Goal: Information Seeking & Learning: Find specific fact

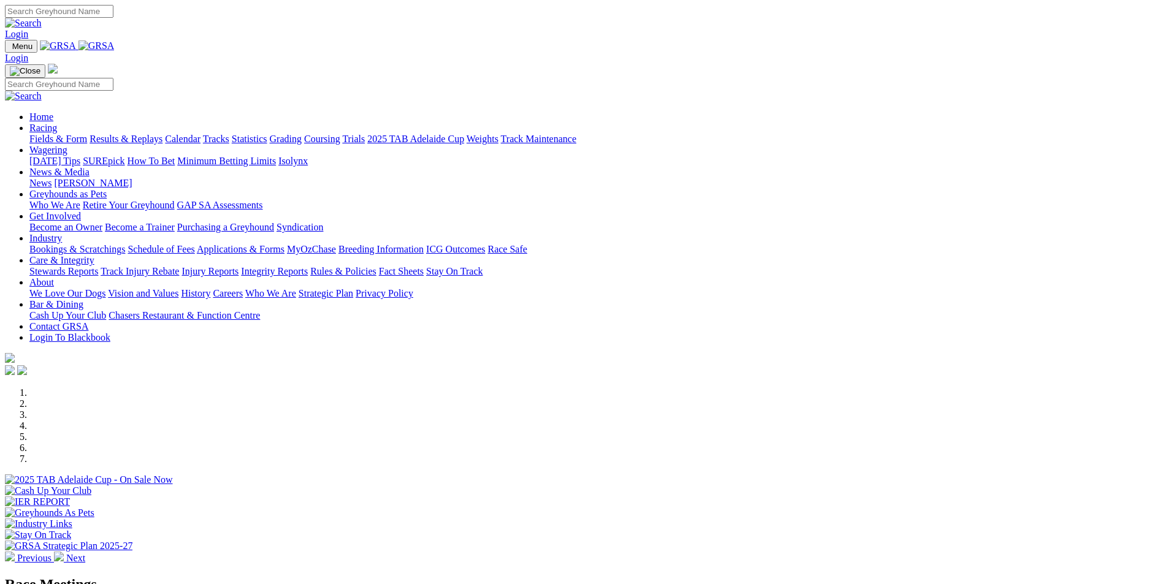
click at [162, 134] on link "Results & Replays" at bounding box center [126, 139] width 73 height 10
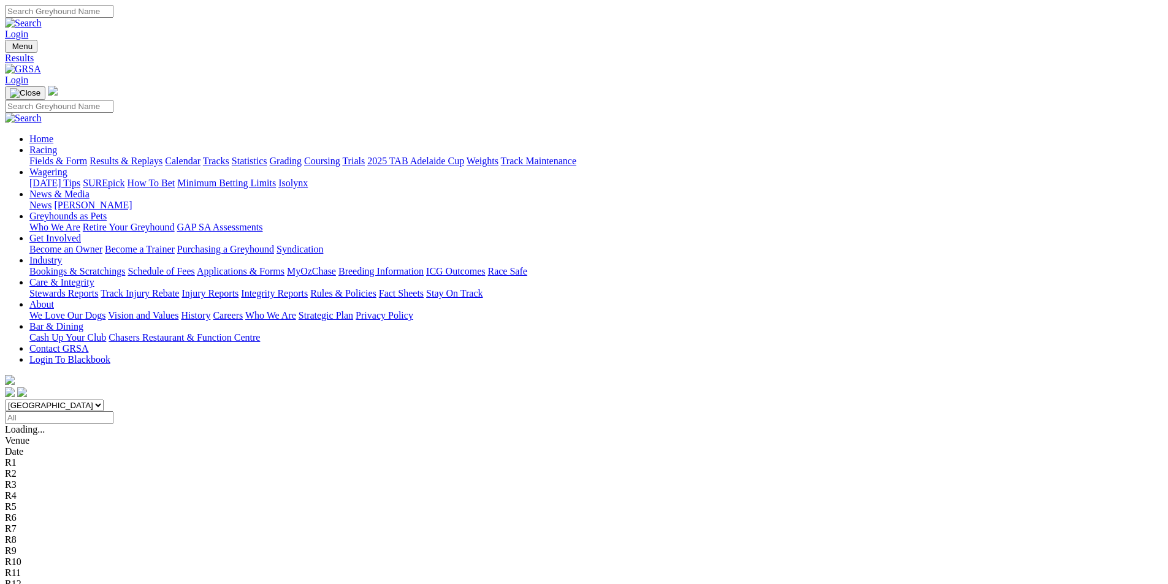
click at [113, 411] on input "Select date" at bounding box center [59, 417] width 109 height 13
type input "[DATE]"
click at [104, 400] on select "[GEOGRAPHIC_DATA] [GEOGRAPHIC_DATA] [GEOGRAPHIC_DATA] [GEOGRAPHIC_DATA] [GEOGRA…" at bounding box center [54, 406] width 99 height 12
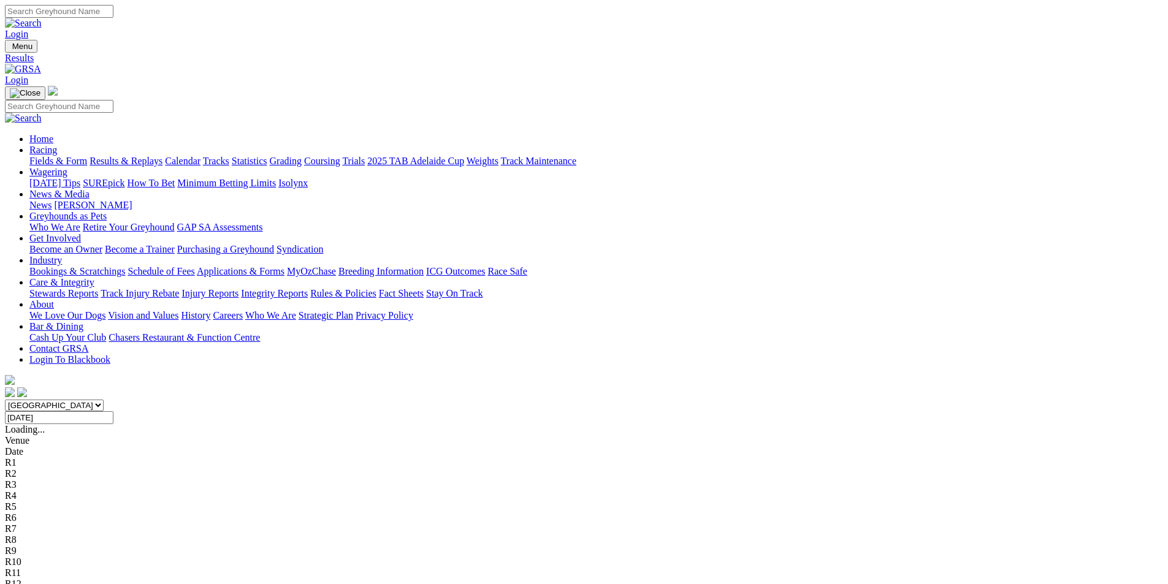
click at [104, 400] on select "[GEOGRAPHIC_DATA] [GEOGRAPHIC_DATA] [GEOGRAPHIC_DATA] [GEOGRAPHIC_DATA] [GEOGRA…" at bounding box center [54, 406] width 99 height 12
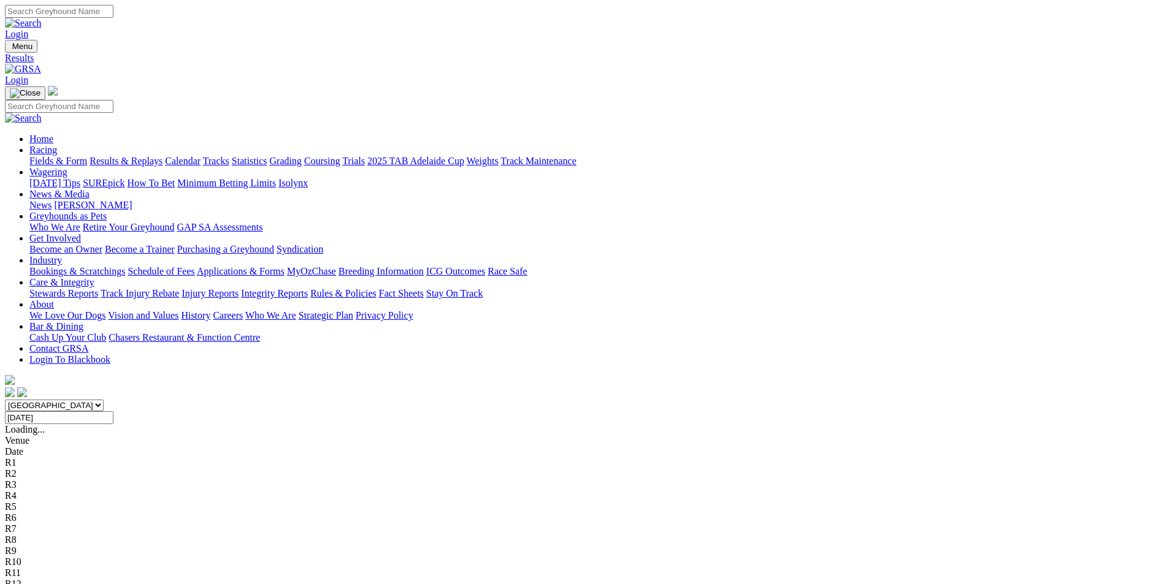
click at [104, 400] on select "[GEOGRAPHIC_DATA] [GEOGRAPHIC_DATA] [GEOGRAPHIC_DATA] [GEOGRAPHIC_DATA] [GEOGRA…" at bounding box center [54, 406] width 99 height 12
select select "QLD"
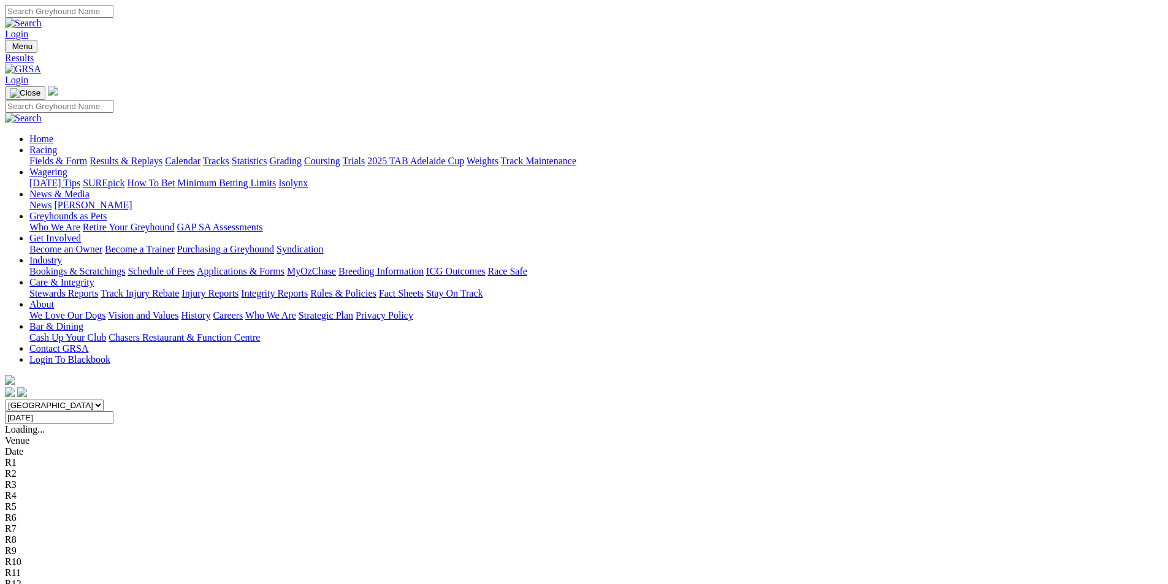
click at [104, 400] on select "[GEOGRAPHIC_DATA] [GEOGRAPHIC_DATA] [GEOGRAPHIC_DATA] [GEOGRAPHIC_DATA] [GEOGRA…" at bounding box center [54, 406] width 99 height 12
